Goal: Use online tool/utility: Utilize a website feature to perform a specific function

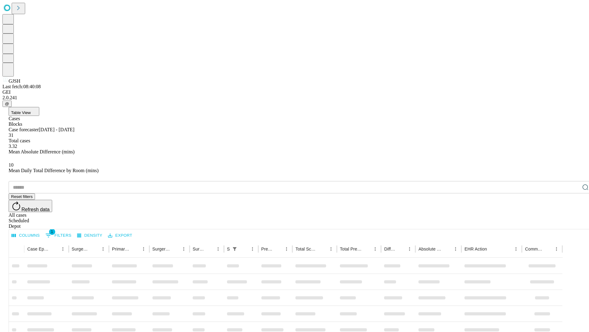
click at [31, 110] on span "Table View" at bounding box center [21, 112] width 20 height 5
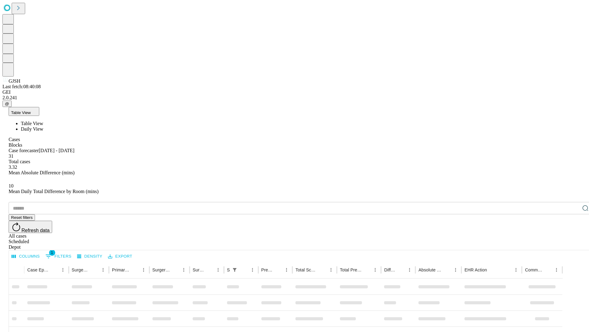
click at [43, 126] on span "Daily View" at bounding box center [32, 128] width 22 height 5
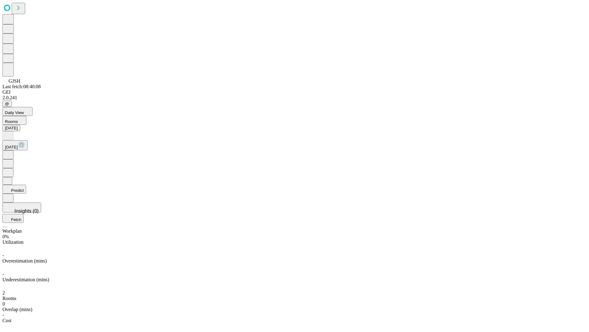
click at [26, 185] on button "Predict" at bounding box center [14, 189] width 24 height 9
